Goal: Check status

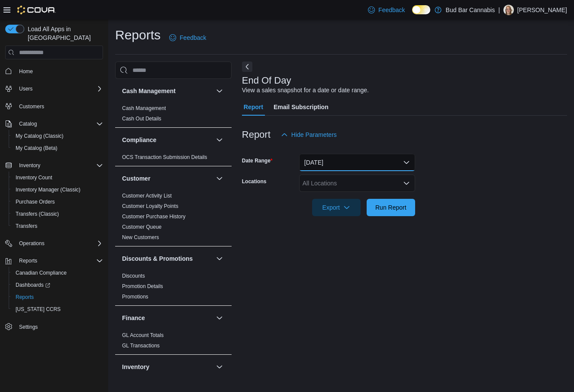
click at [331, 158] on button "[DATE]" at bounding box center [357, 162] width 116 height 17
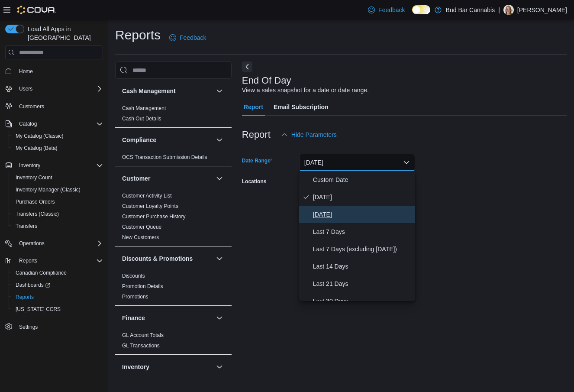
click at [317, 220] on button "[DATE]" at bounding box center [357, 214] width 116 height 17
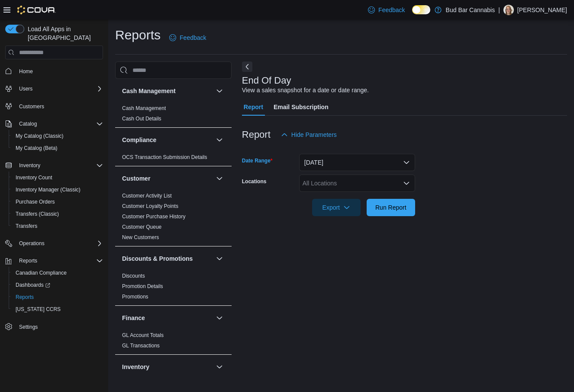
click at [328, 191] on div "All Locations" at bounding box center [357, 182] width 116 height 17
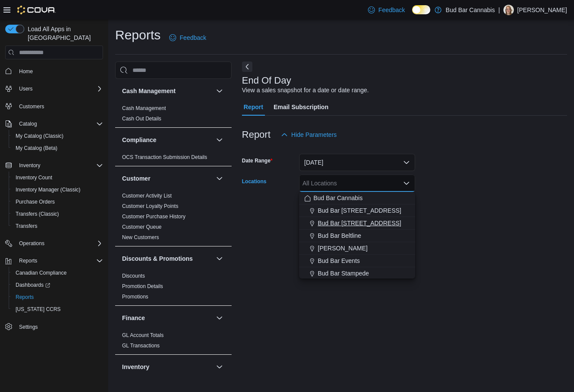
click at [325, 222] on span "Bud Bar [STREET_ADDRESS]" at bounding box center [360, 223] width 84 height 9
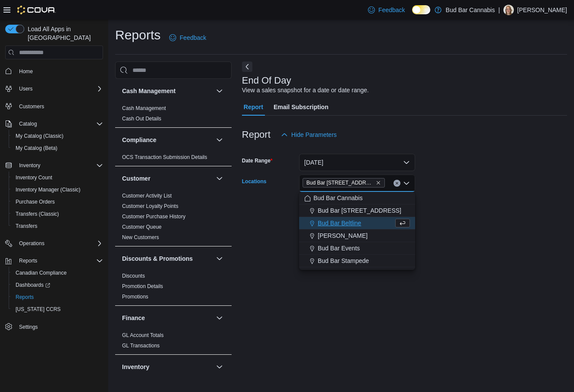
click at [447, 230] on div "End Of Day View a sales snapshot for a date or date range. Report Email Subscri…" at bounding box center [404, 216] width 325 height 311
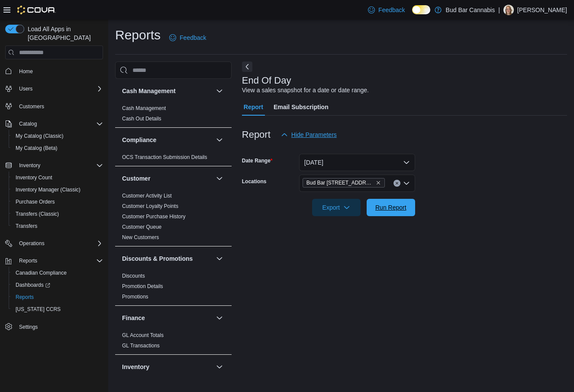
click at [397, 206] on span "Run Report" at bounding box center [390, 207] width 31 height 9
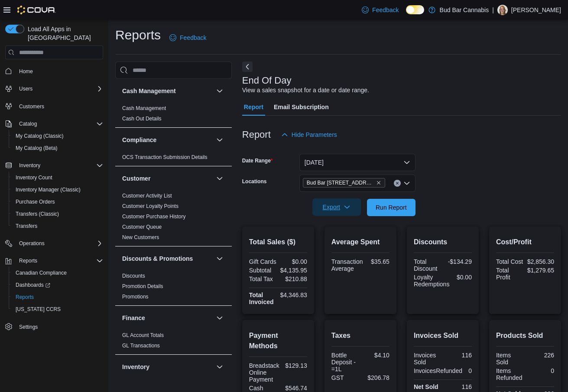
click at [346, 209] on icon "button" at bounding box center [346, 206] width 7 height 7
click at [345, 242] on span "Export to Pdf" at bounding box center [337, 242] width 39 height 7
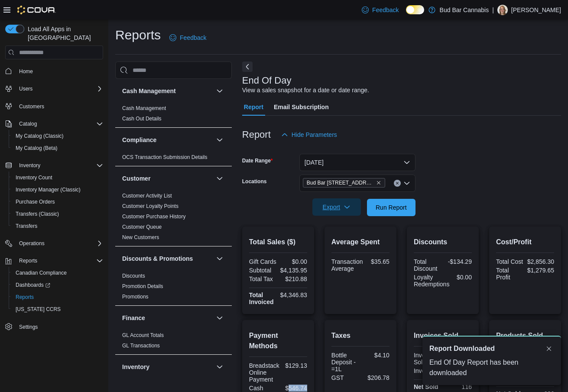
drag, startPoint x: 289, startPoint y: 376, endPoint x: 310, endPoint y: 375, distance: 21.3
click at [310, 375] on div "Payment Methods Breadstack Online Payment $129.13 Cash $546.74 Debit $3,479.41 …" at bounding box center [278, 383] width 72 height 127
copy div "546.74"
